Goal: Information Seeking & Learning: Learn about a topic

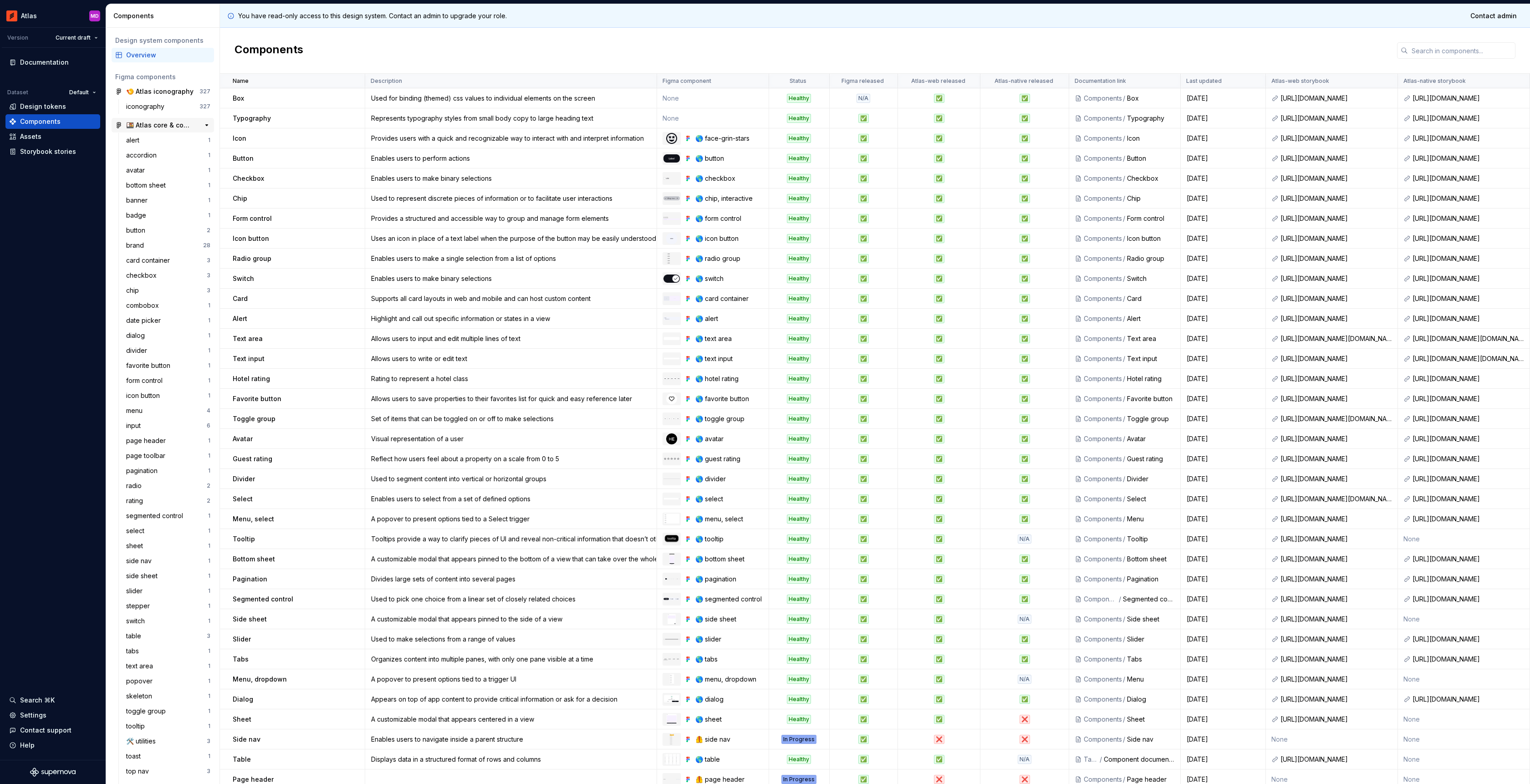
click at [168, 124] on div "🍱 Atlas core & components" at bounding box center [159, 125] width 68 height 9
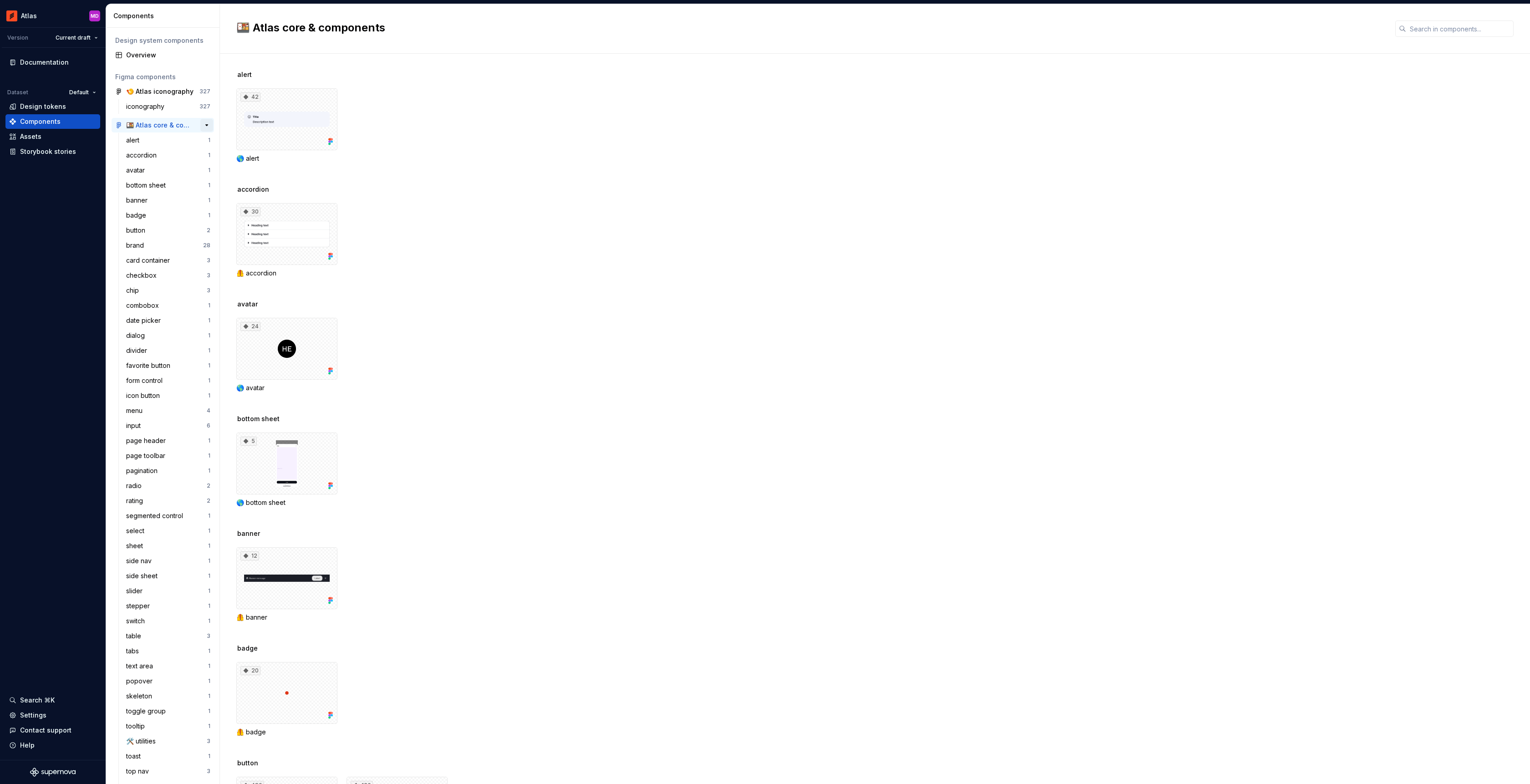
click at [203, 123] on button "button" at bounding box center [206, 125] width 13 height 13
click at [45, 111] on div "Design tokens" at bounding box center [42, 106] width 46 height 9
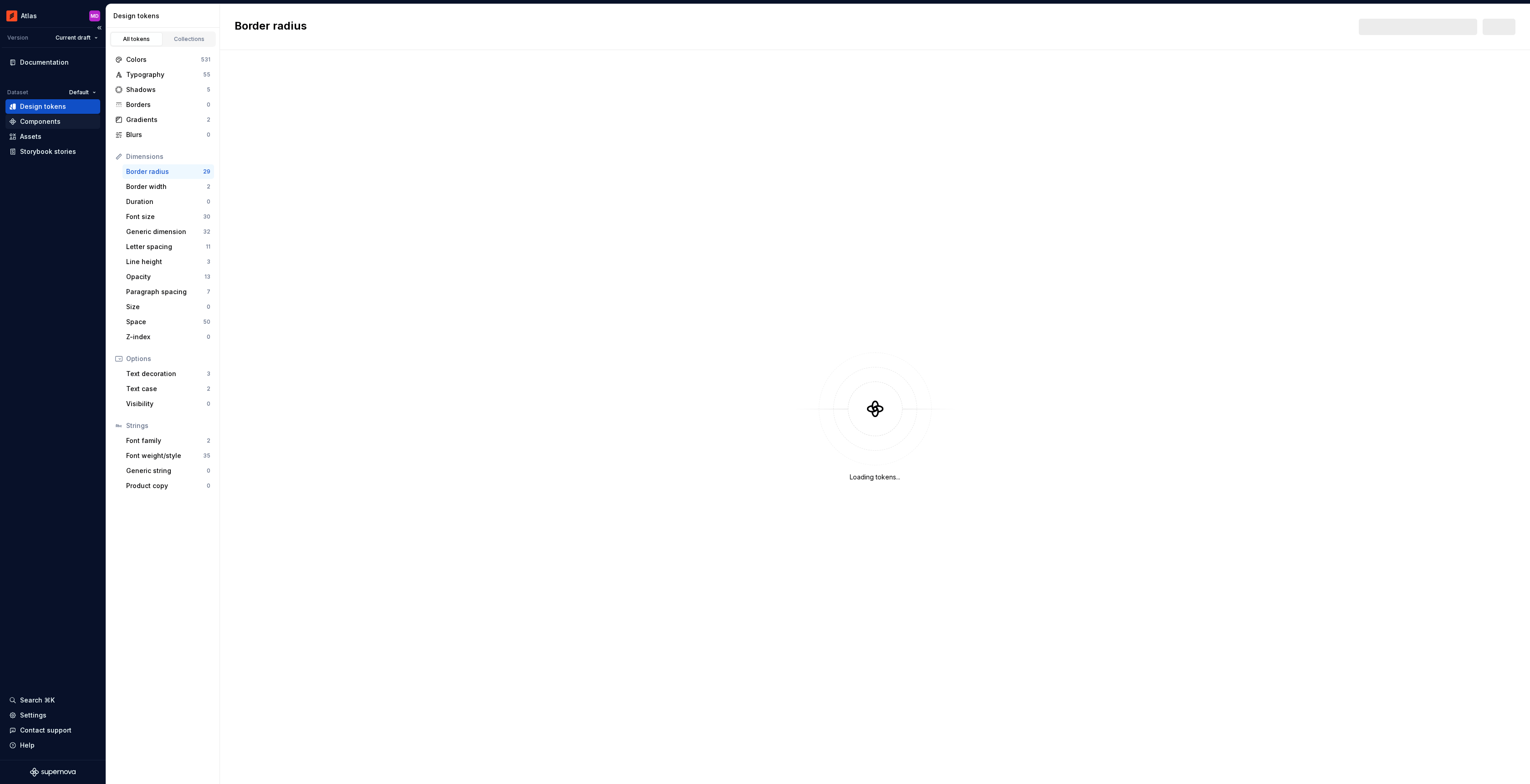
click at [56, 120] on div "Components" at bounding box center [39, 121] width 40 height 9
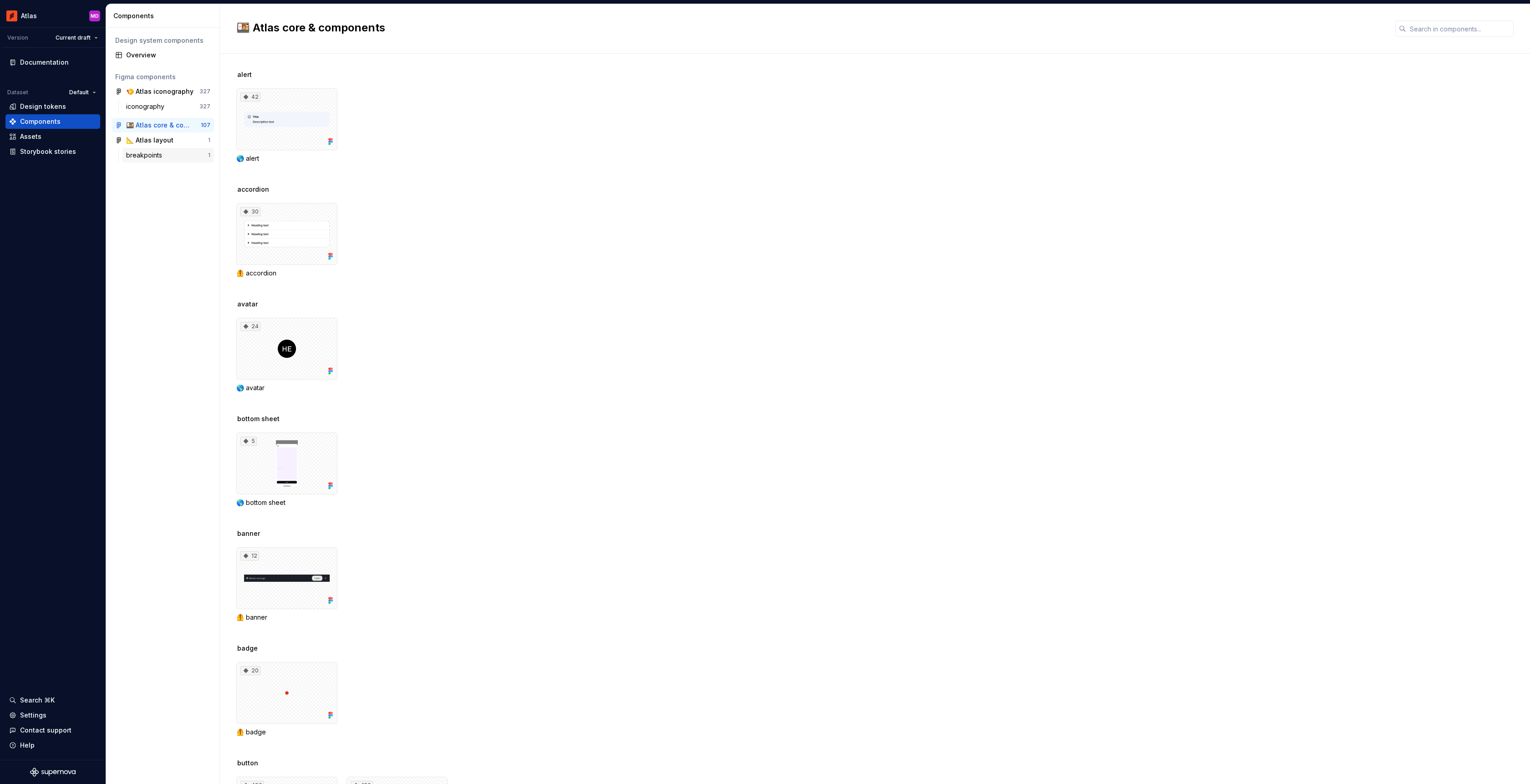
click at [170, 150] on div "breakpoints" at bounding box center [166, 154] width 82 height 9
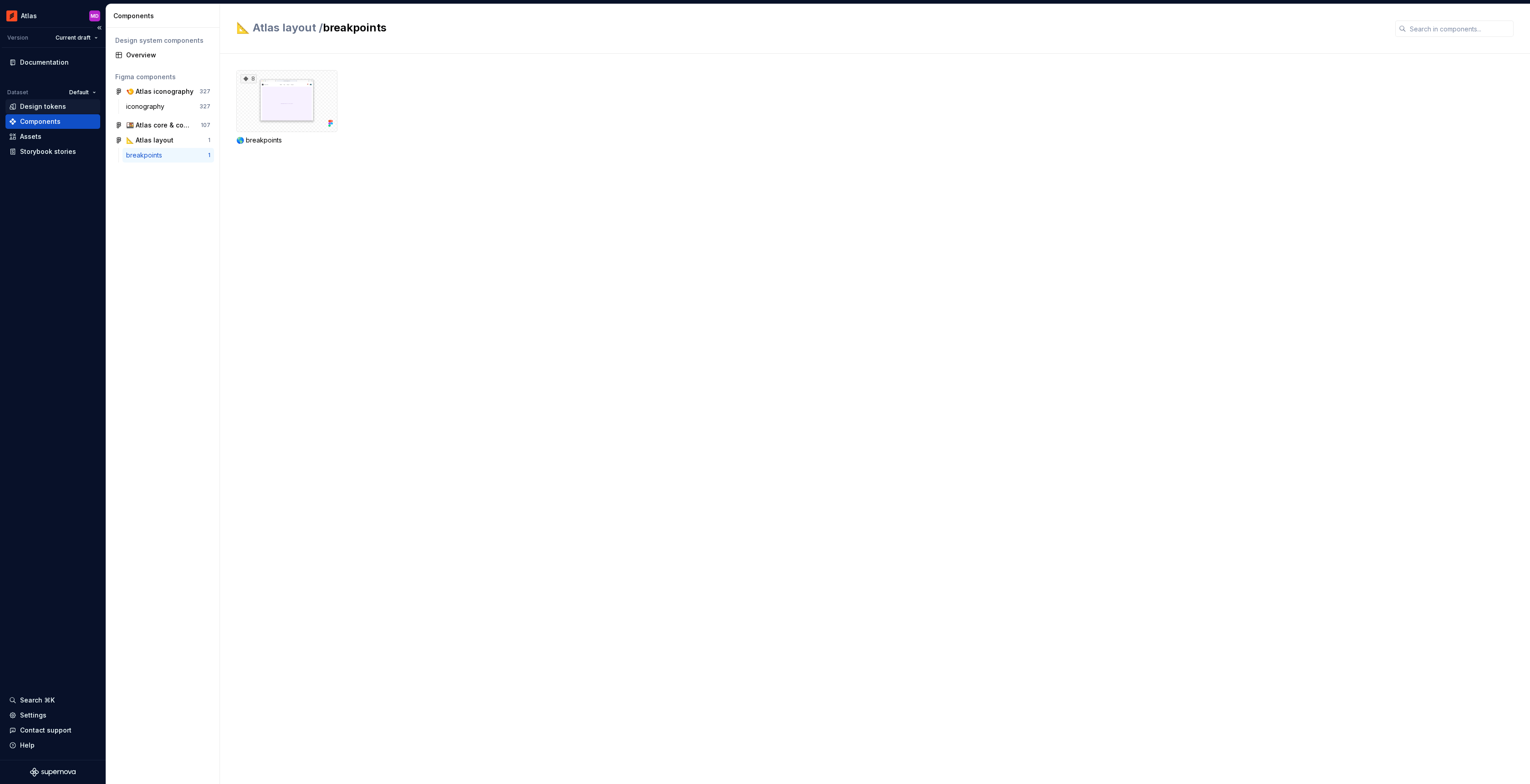
click at [33, 102] on div "Design tokens" at bounding box center [42, 106] width 46 height 9
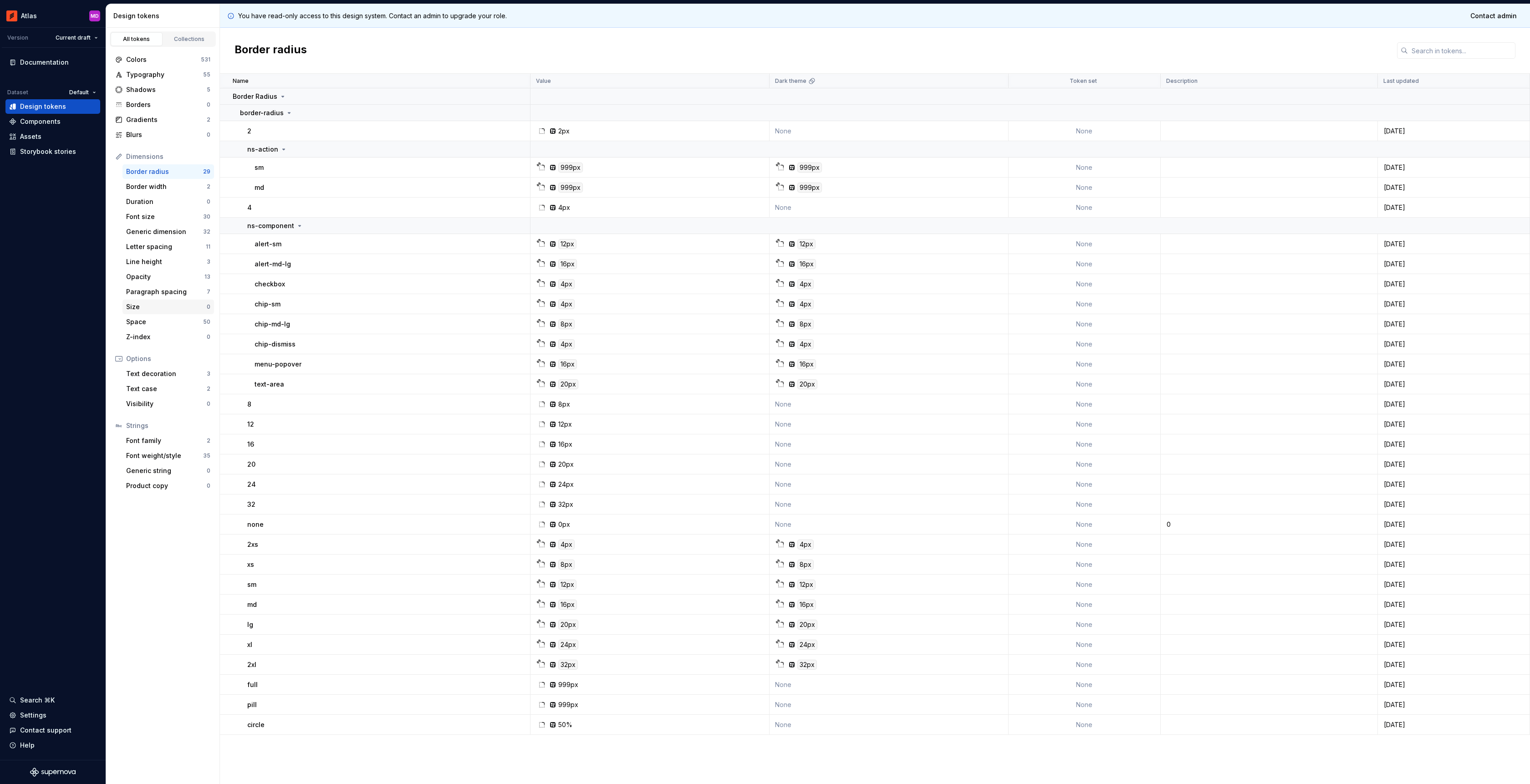
click at [140, 306] on div "Size" at bounding box center [166, 307] width 81 height 9
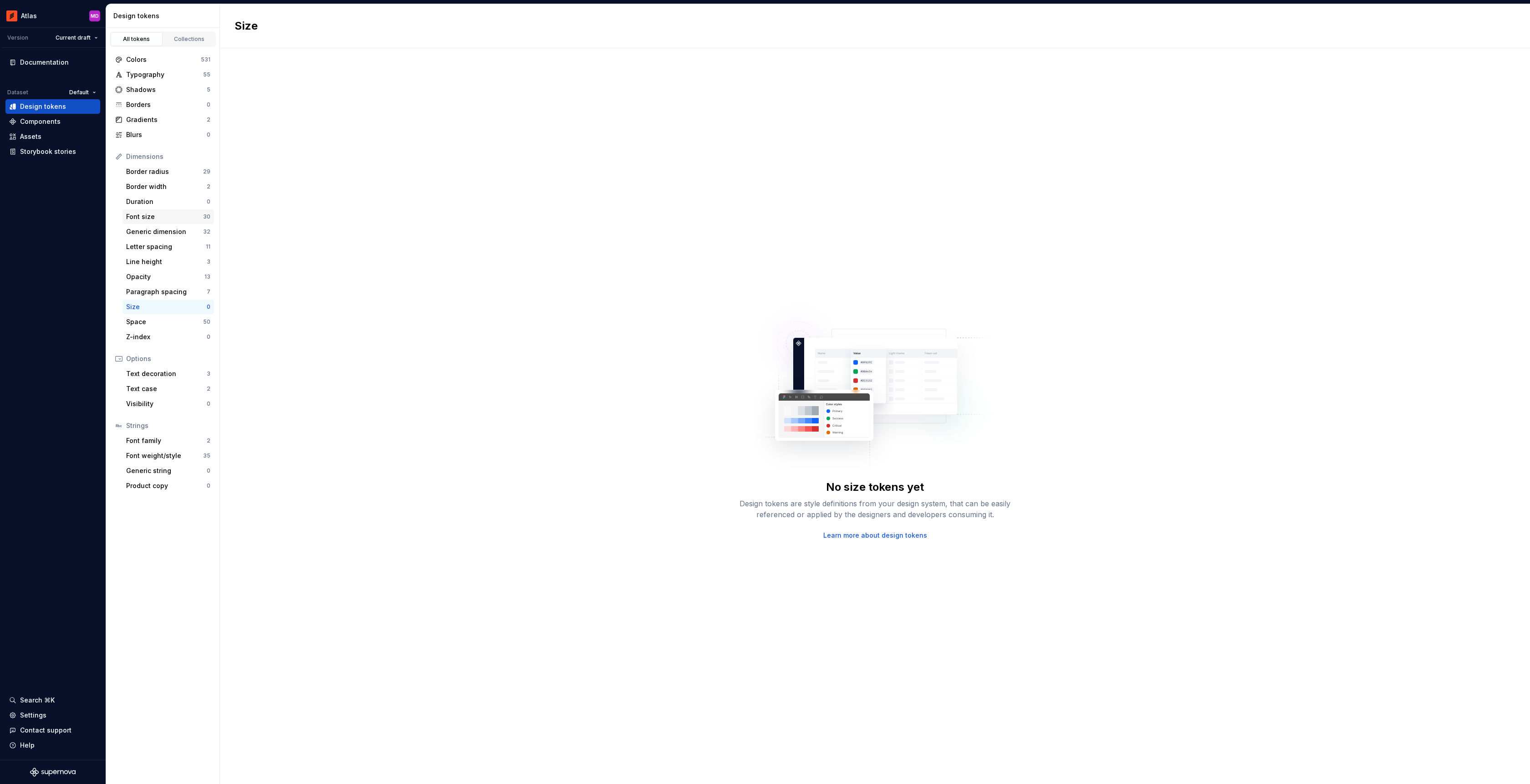
click at [170, 211] on div "Font size 30" at bounding box center [168, 216] width 91 height 15
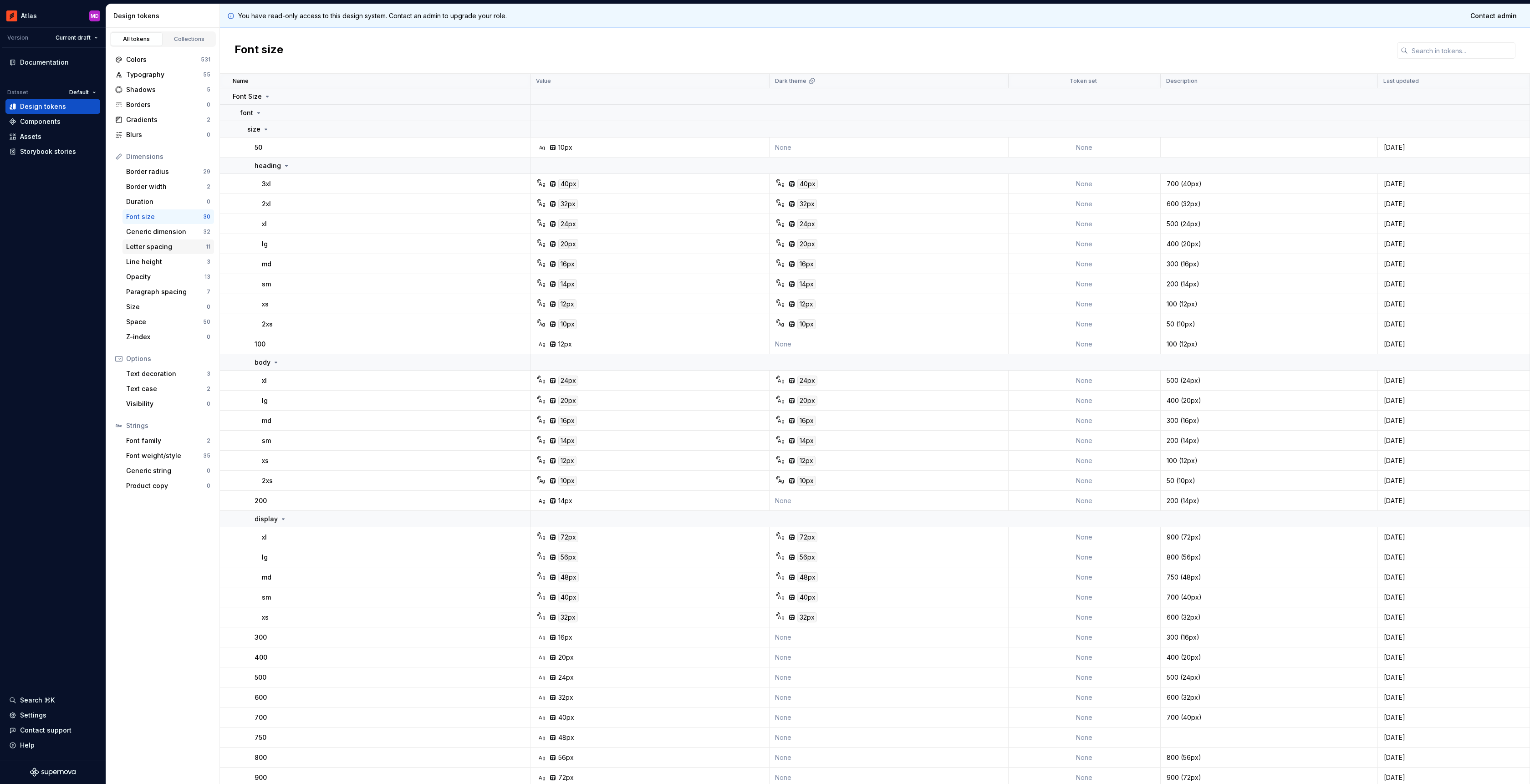
click at [171, 242] on div "Letter spacing 11" at bounding box center [168, 247] width 91 height 15
click at [177, 235] on div "Generic dimension" at bounding box center [164, 231] width 77 height 9
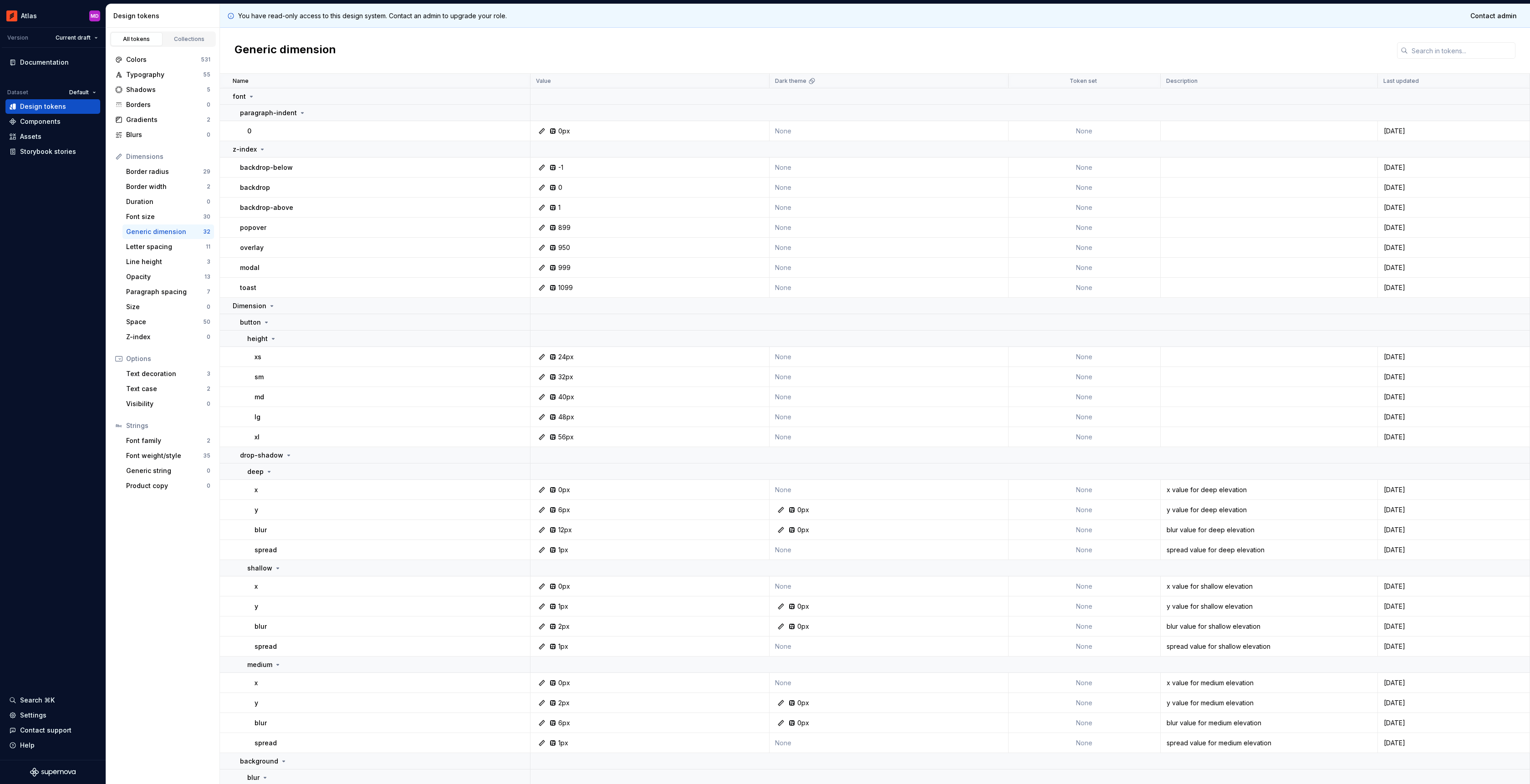
scroll to position [158, 0]
